Goal: Information Seeking & Learning: Learn about a topic

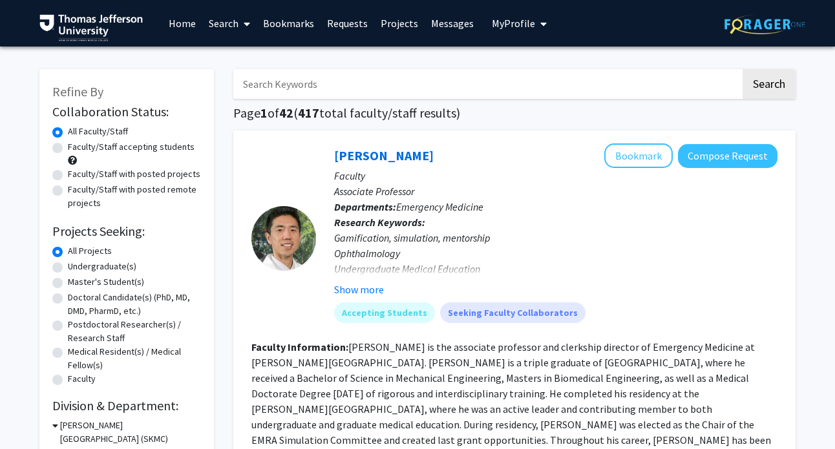
click at [68, 146] on label "Faculty/Staff accepting students" at bounding box center [131, 147] width 127 height 14
click at [68, 146] on input "Faculty/Staff accepting students" at bounding box center [72, 144] width 8 height 8
radio input "true"
click at [68, 175] on label "Faculty/Staff with posted projects" at bounding box center [134, 174] width 132 height 14
click at [68, 175] on input "Faculty/Staff with posted projects" at bounding box center [72, 171] width 8 height 8
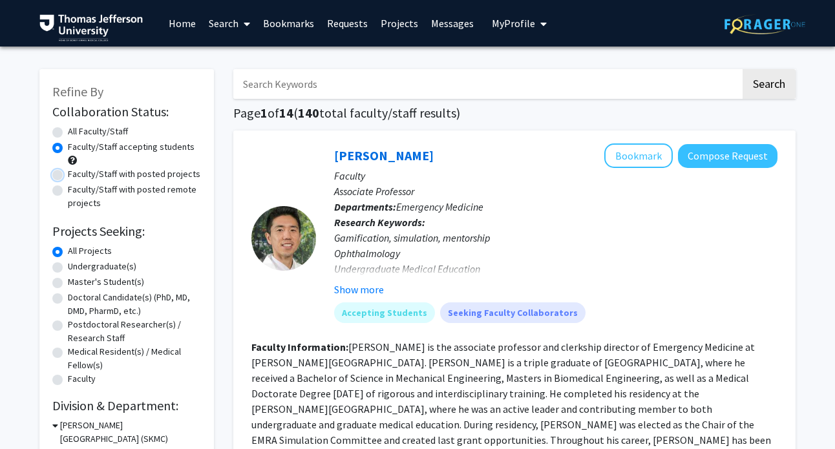
radio input "true"
click at [68, 148] on label "Faculty/Staff accepting students" at bounding box center [131, 147] width 127 height 14
click at [68, 148] on input "Faculty/Staff accepting students" at bounding box center [72, 144] width 8 height 8
radio input "true"
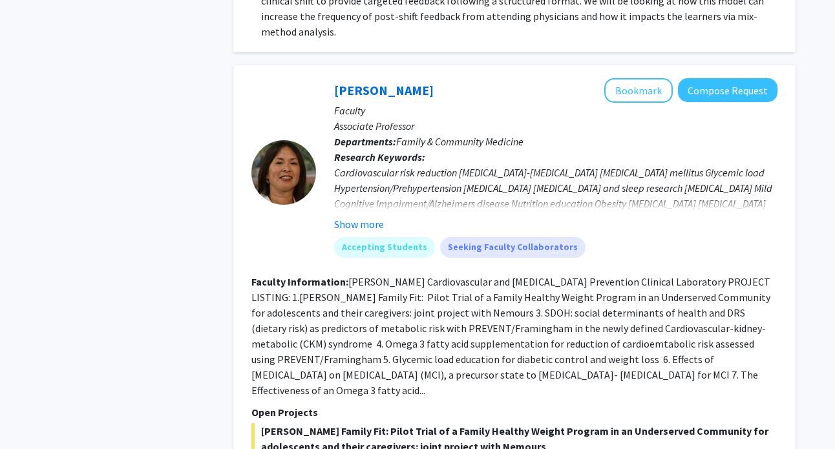
scroll to position [1178, 0]
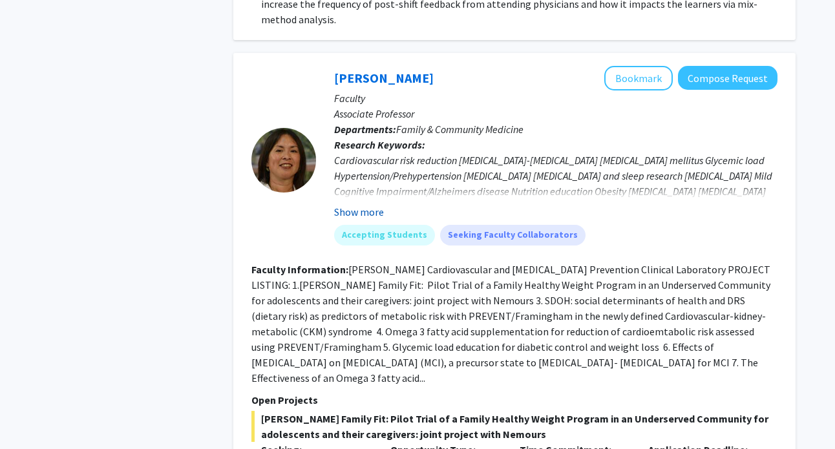
click at [361, 204] on button "Show more" at bounding box center [359, 212] width 50 height 16
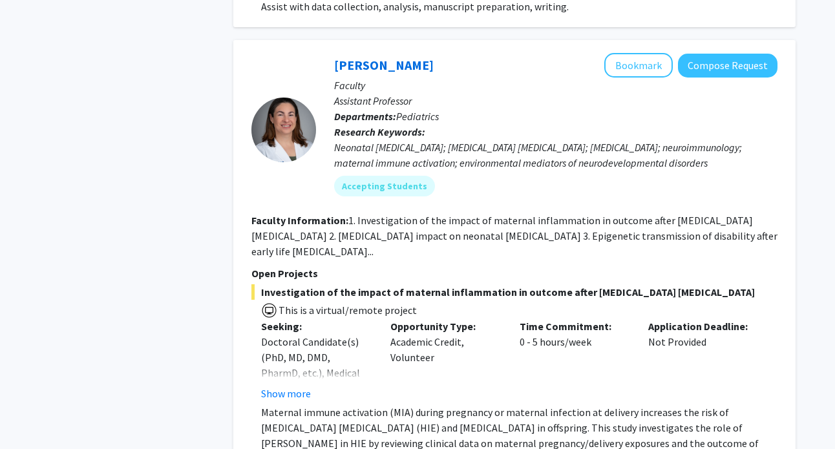
scroll to position [5409, 0]
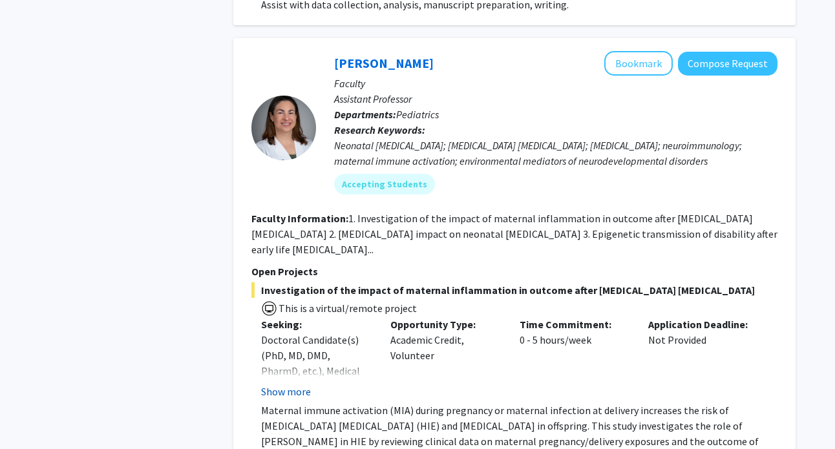
click at [275, 384] on button "Show more" at bounding box center [286, 392] width 50 height 16
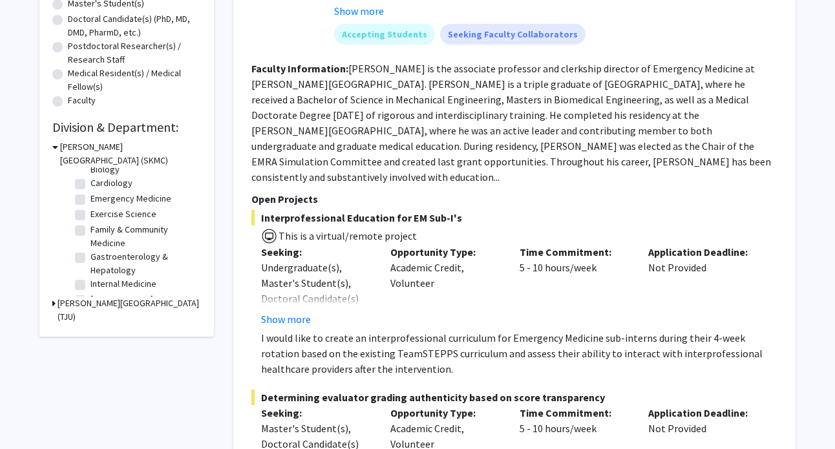
scroll to position [39, 0]
click at [90, 226] on label "Family & Community Medicine" at bounding box center [143, 234] width 107 height 27
click at [90, 226] on input "Family & Community Medicine" at bounding box center [94, 225] width 8 height 8
checkbox input "true"
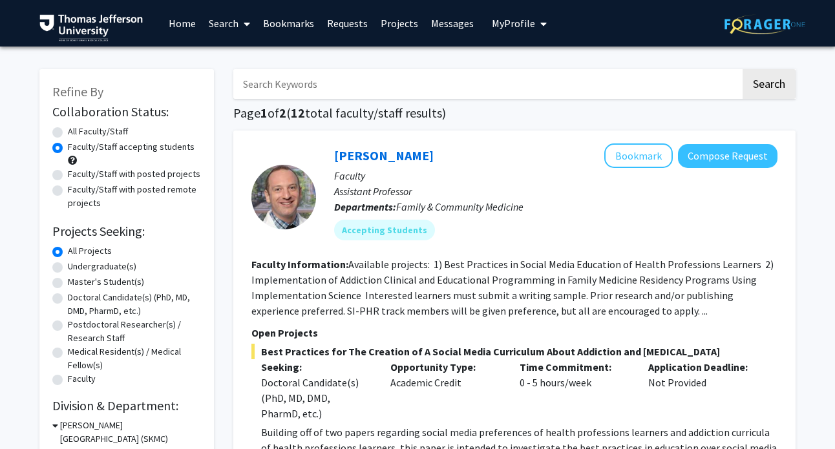
scroll to position [136, 0]
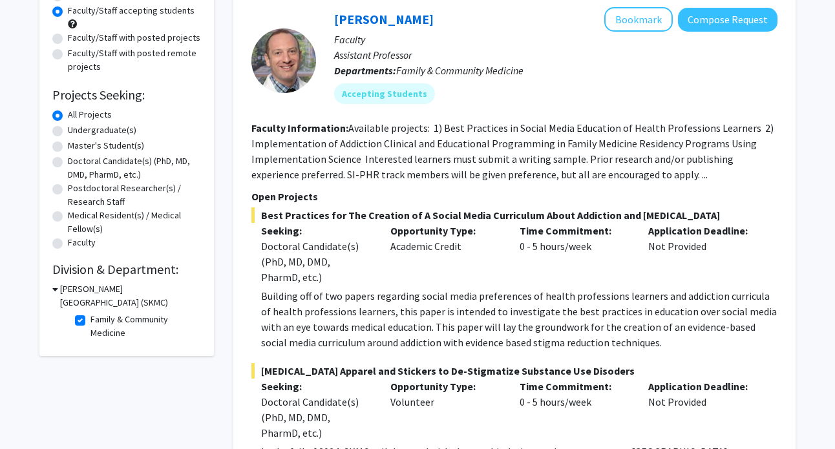
click at [90, 320] on label "Family & Community Medicine" at bounding box center [143, 326] width 107 height 27
click at [90, 320] on input "Family & Community Medicine" at bounding box center [94, 317] width 8 height 8
checkbox input "false"
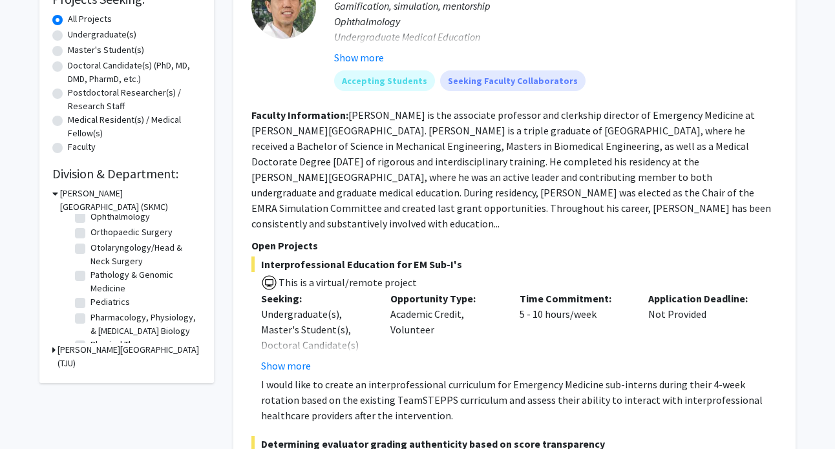
scroll to position [480, 0]
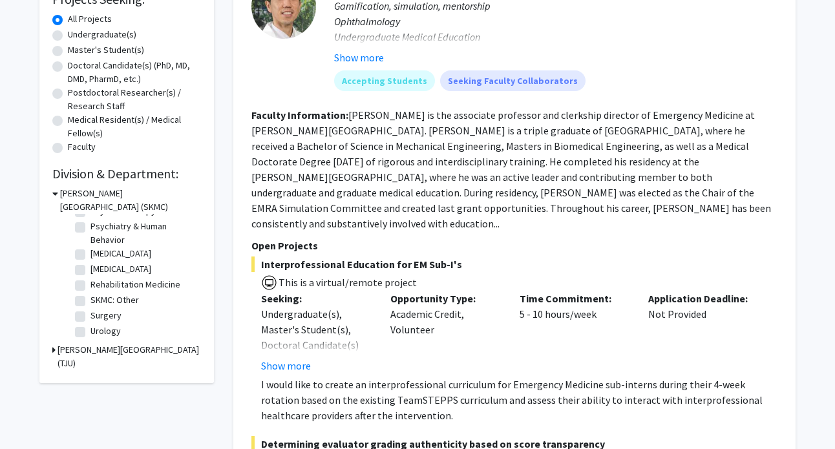
click at [90, 300] on label "SKMC: Other" at bounding box center [114, 300] width 48 height 14
click at [90, 300] on input "SKMC: Other" at bounding box center [94, 297] width 8 height 8
checkbox input "true"
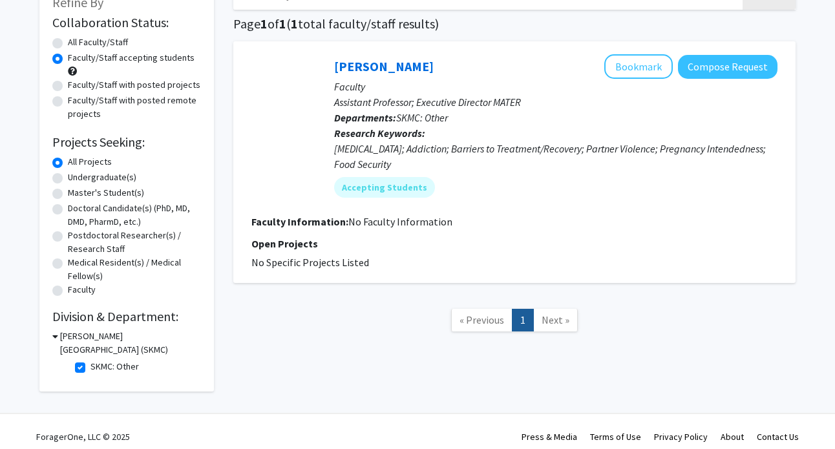
scroll to position [83, 0]
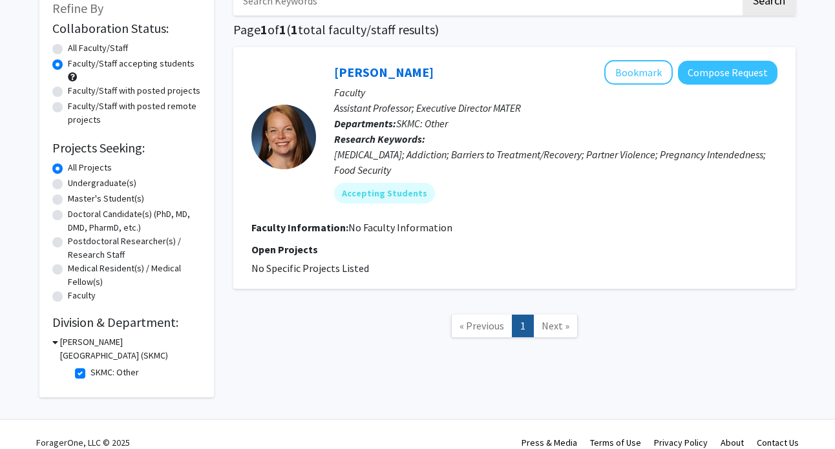
click at [90, 375] on label "SKMC: Other" at bounding box center [114, 373] width 48 height 14
click at [90, 374] on input "SKMC: Other" at bounding box center [94, 370] width 8 height 8
checkbox input "false"
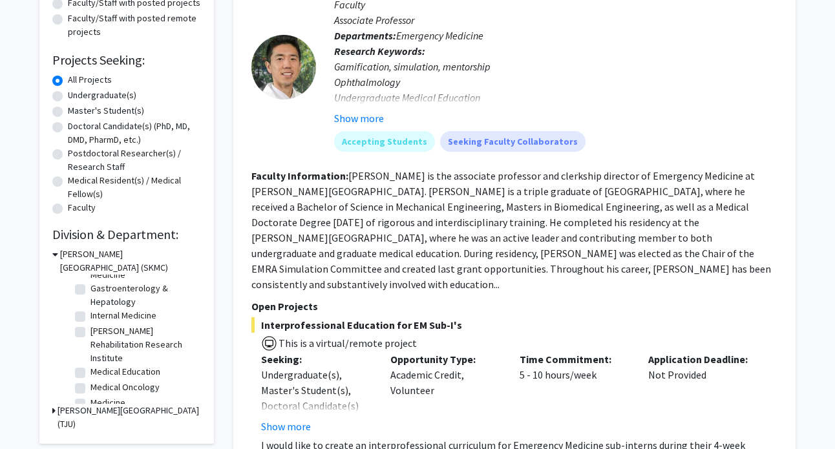
scroll to position [114, 0]
click at [90, 315] on label "Internal Medicine" at bounding box center [123, 315] width 66 height 14
click at [90, 315] on input "Internal Medicine" at bounding box center [94, 312] width 8 height 8
checkbox input "true"
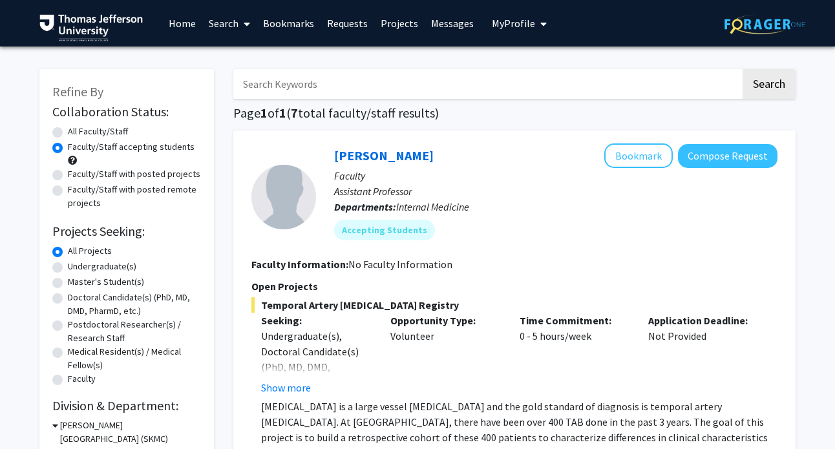
click at [246, 24] on icon at bounding box center [247, 24] width 6 height 10
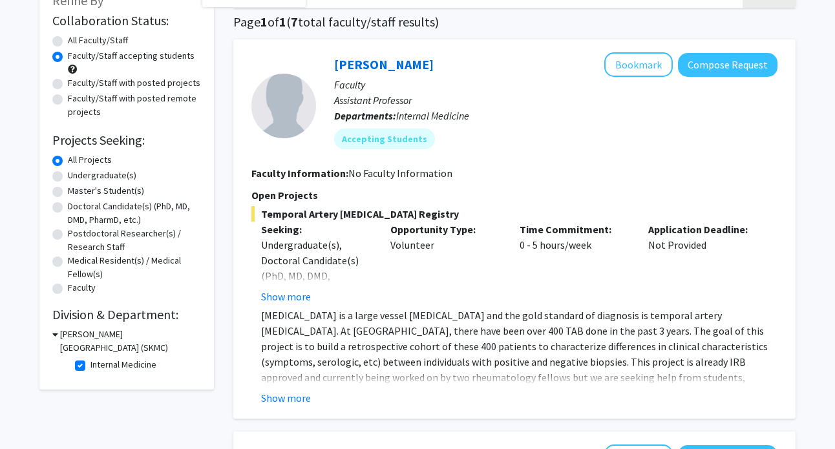
scroll to position [95, 0]
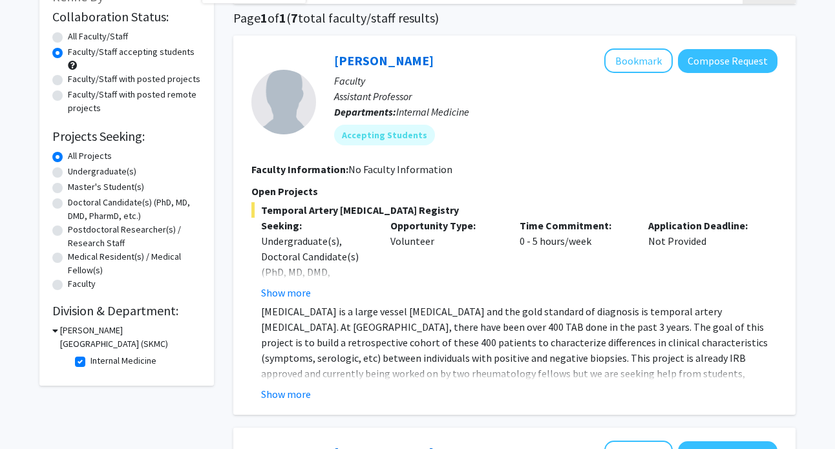
click at [90, 364] on label "Internal Medicine" at bounding box center [123, 361] width 66 height 14
click at [90, 362] on input "Internal Medicine" at bounding box center [94, 358] width 8 height 8
checkbox input "false"
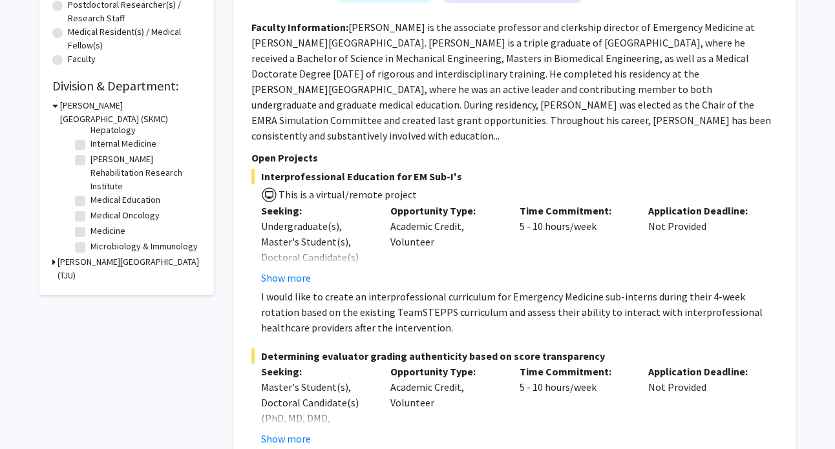
scroll to position [137, 0]
click at [90, 215] on label "Medical Oncology" at bounding box center [124, 214] width 69 height 14
click at [90, 215] on input "Medical Oncology" at bounding box center [94, 211] width 8 height 8
checkbox input "true"
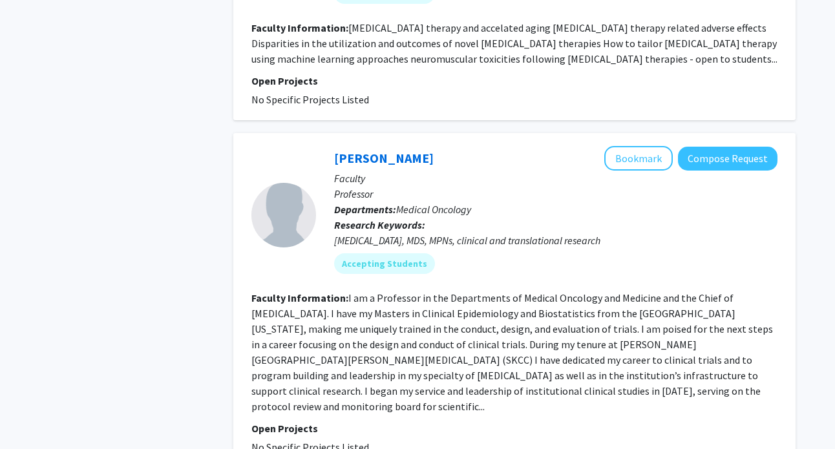
scroll to position [1048, 0]
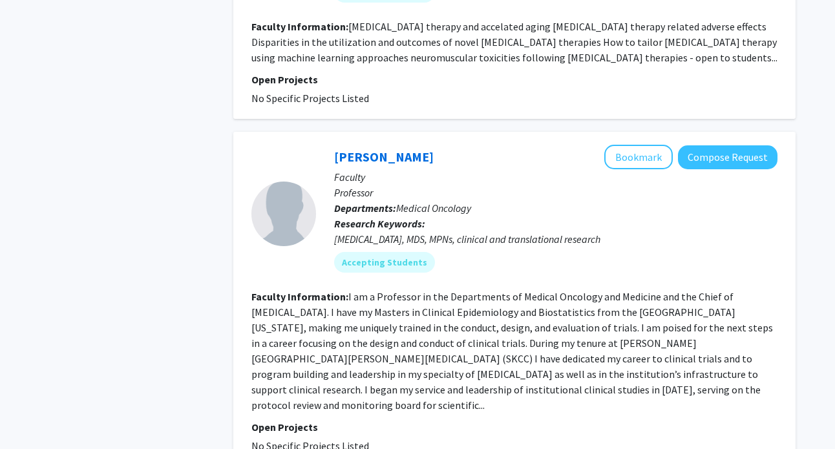
click at [695, 373] on fg-read-more "I am a Professor in the Departments of Medical Oncology and Medicine and the Ch…" at bounding box center [511, 350] width 521 height 121
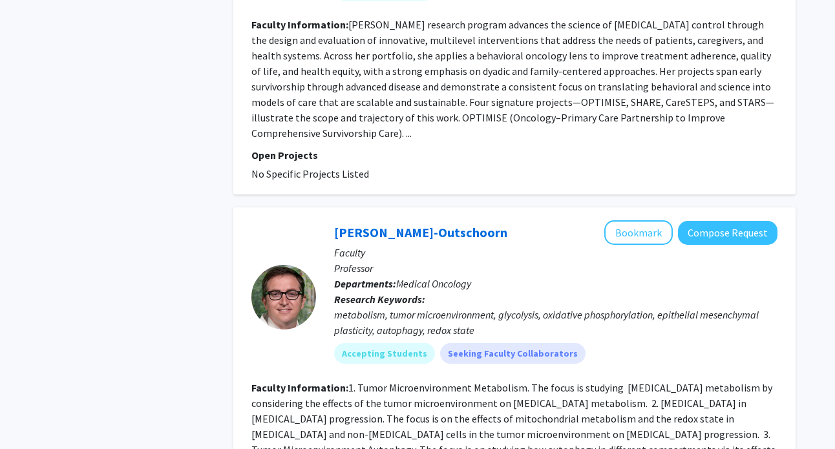
scroll to position [2096, 0]
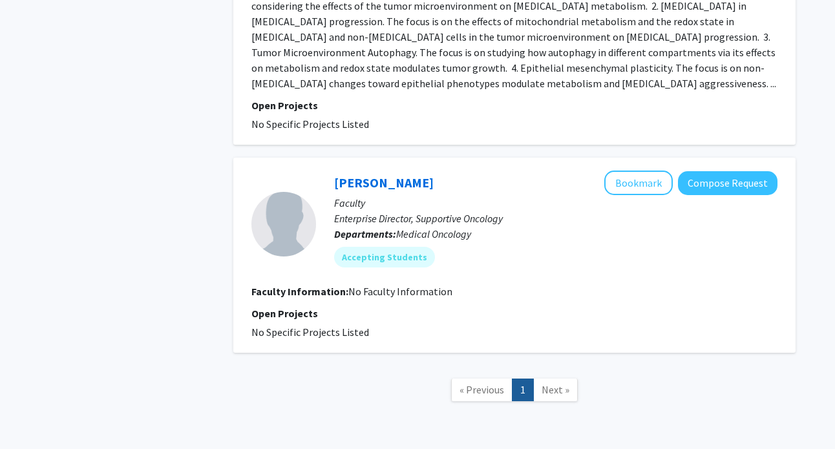
click at [560, 383] on span "Next »" at bounding box center [555, 389] width 28 height 13
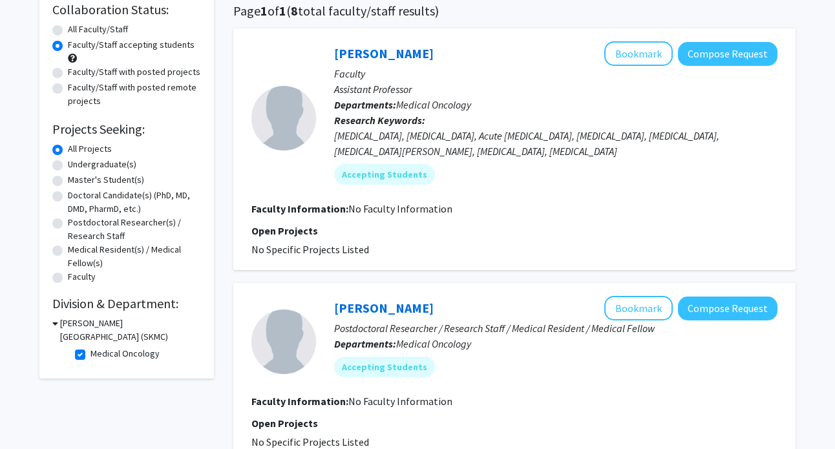
scroll to position [106, 0]
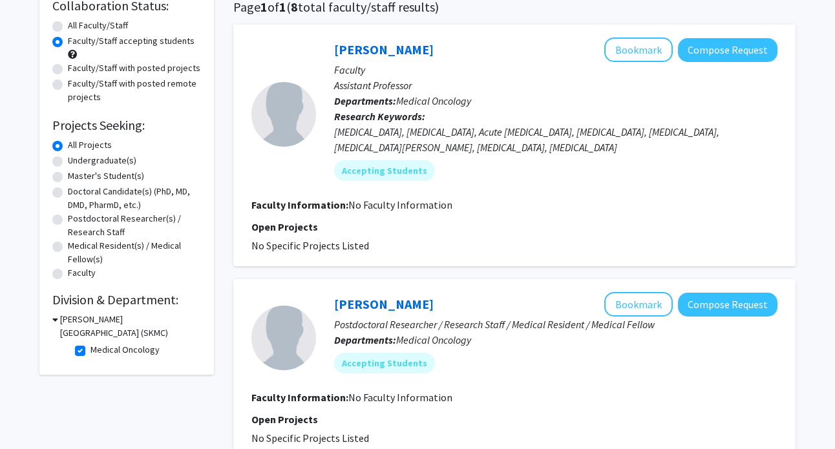
click at [87, 355] on fg-checkbox "Medical Oncology Medical Oncology" at bounding box center [136, 351] width 123 height 16
click at [90, 350] on label "Medical Oncology" at bounding box center [124, 350] width 69 height 14
click at [90, 350] on input "Medical Oncology" at bounding box center [94, 347] width 8 height 8
checkbox input "false"
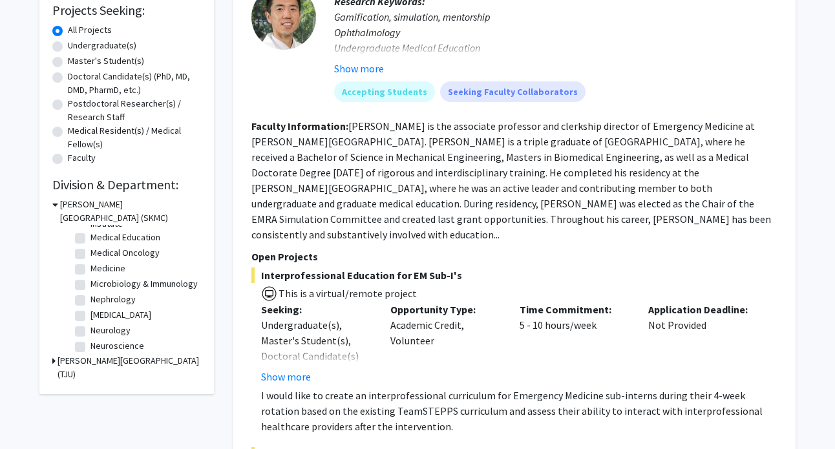
scroll to position [205, 0]
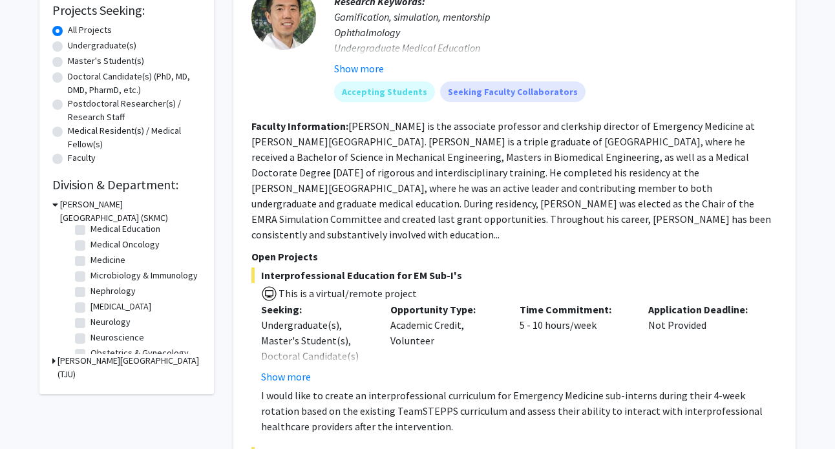
click at [102, 259] on label "Medicine" at bounding box center [107, 260] width 35 height 14
click at [99, 259] on input "Medicine" at bounding box center [94, 257] width 8 height 8
checkbox input "true"
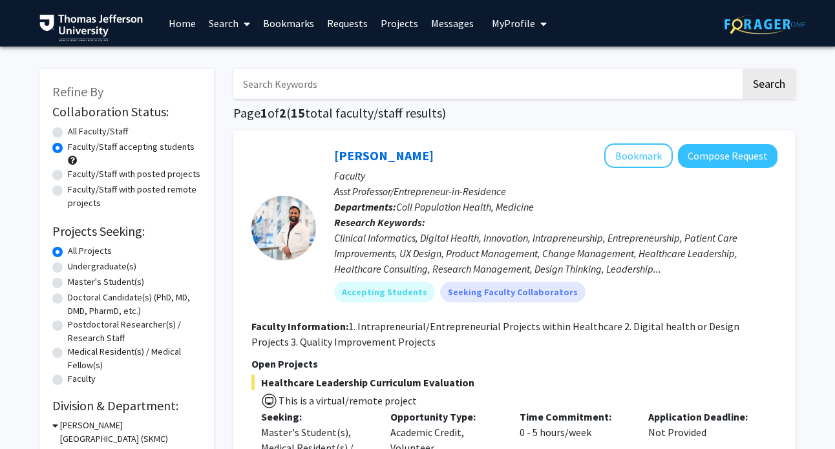
click at [293, 81] on input "Search Keywords" at bounding box center [486, 84] width 507 height 30
type input "population"
click at [742, 69] on button "Search" at bounding box center [768, 84] width 53 height 30
radio input "true"
checkbox input "false"
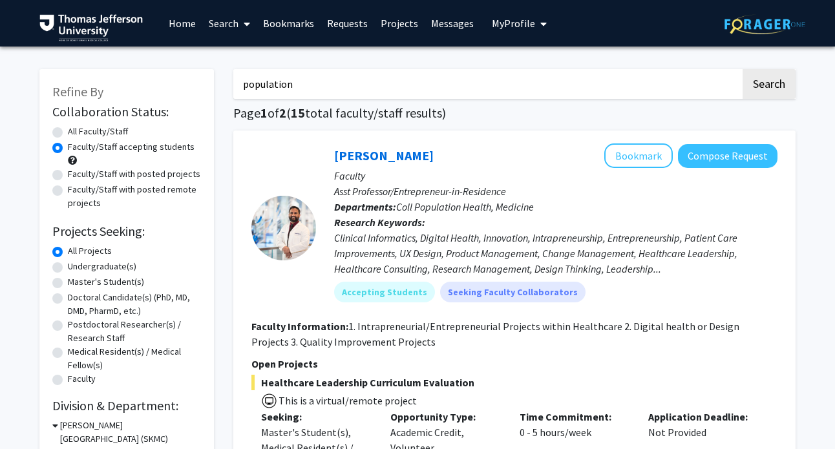
checkbox input "false"
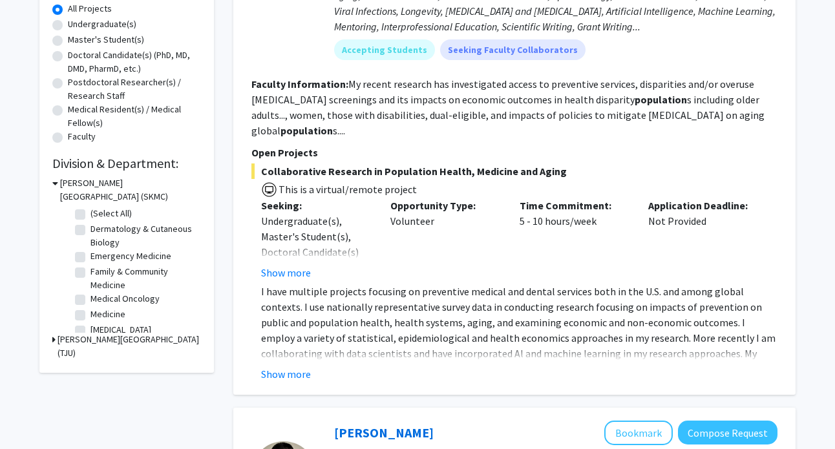
scroll to position [284, 0]
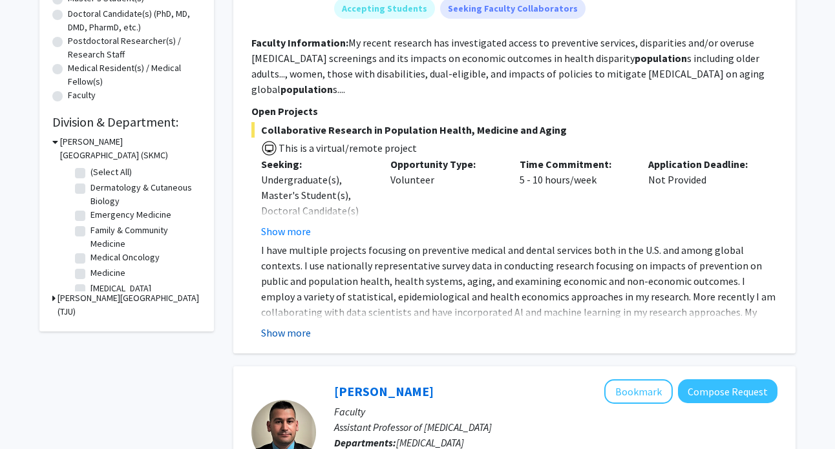
click at [273, 325] on button "Show more" at bounding box center [286, 333] width 50 height 16
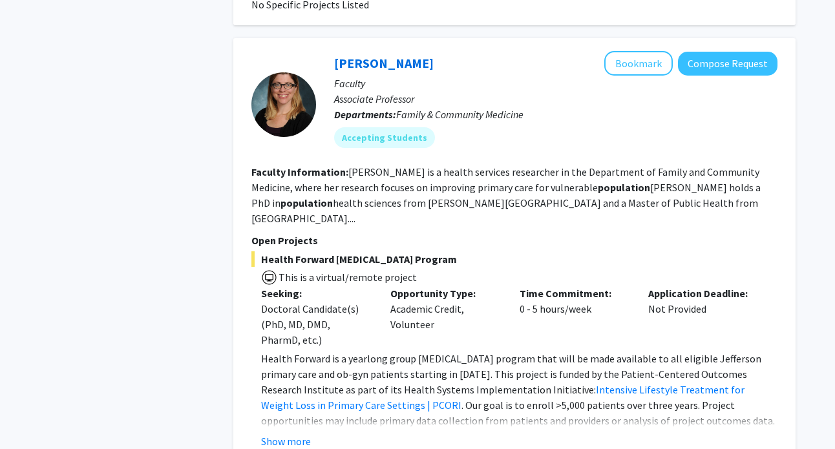
scroll to position [6365, 0]
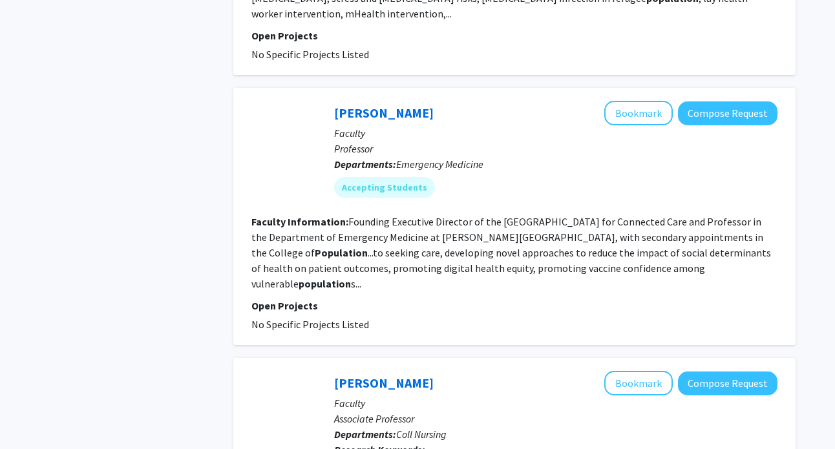
scroll to position [2109, 0]
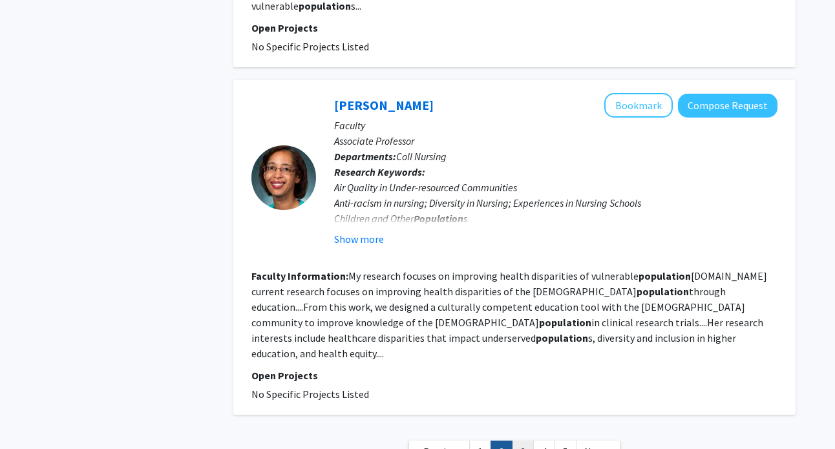
click at [526, 441] on link "3" at bounding box center [523, 452] width 22 height 23
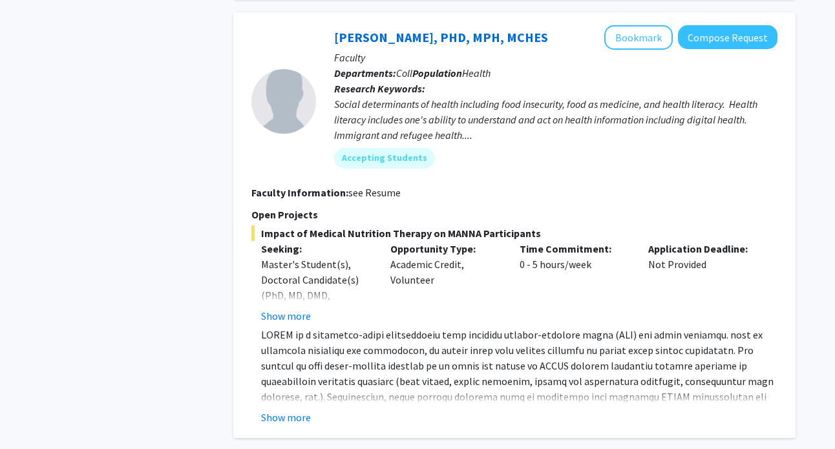
scroll to position [2233, 0]
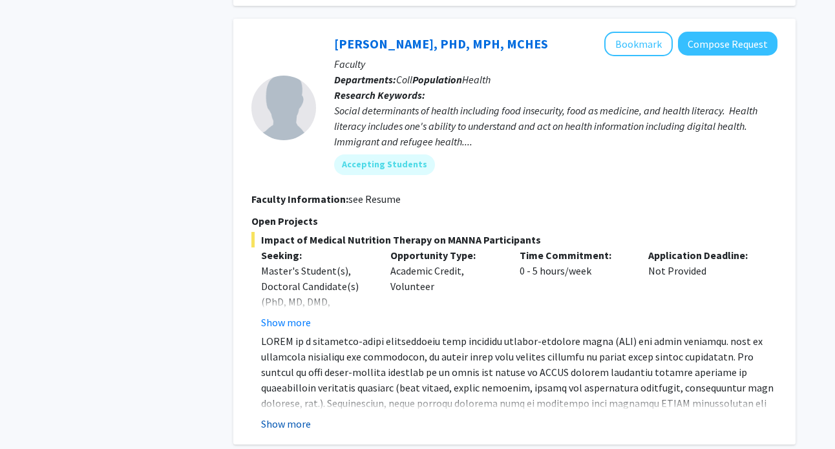
click at [283, 416] on button "Show more" at bounding box center [286, 424] width 50 height 16
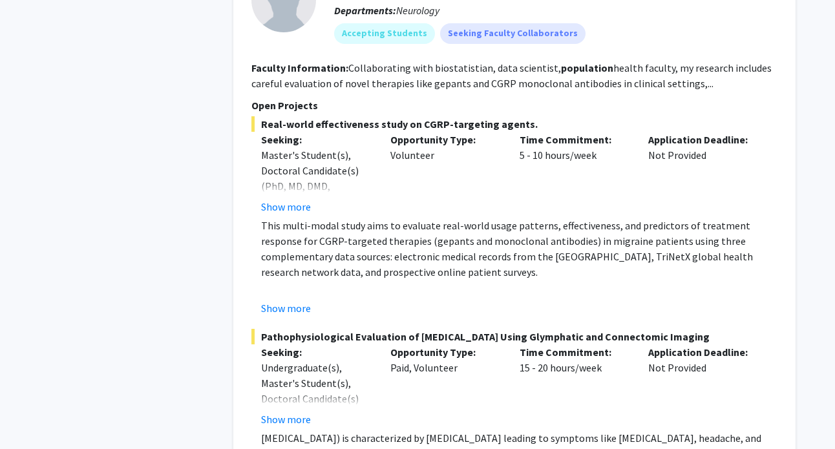
scroll to position [2846, 0]
